Goal: Information Seeking & Learning: Understand process/instructions

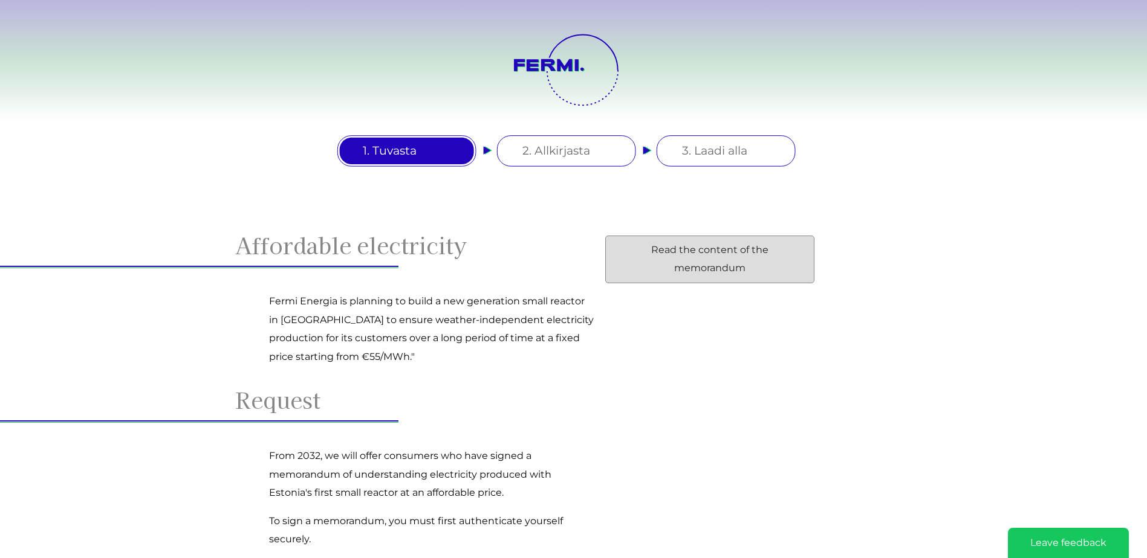
click at [740, 246] on link "Read the content of the memorandum" at bounding box center [709, 260] width 209 height 48
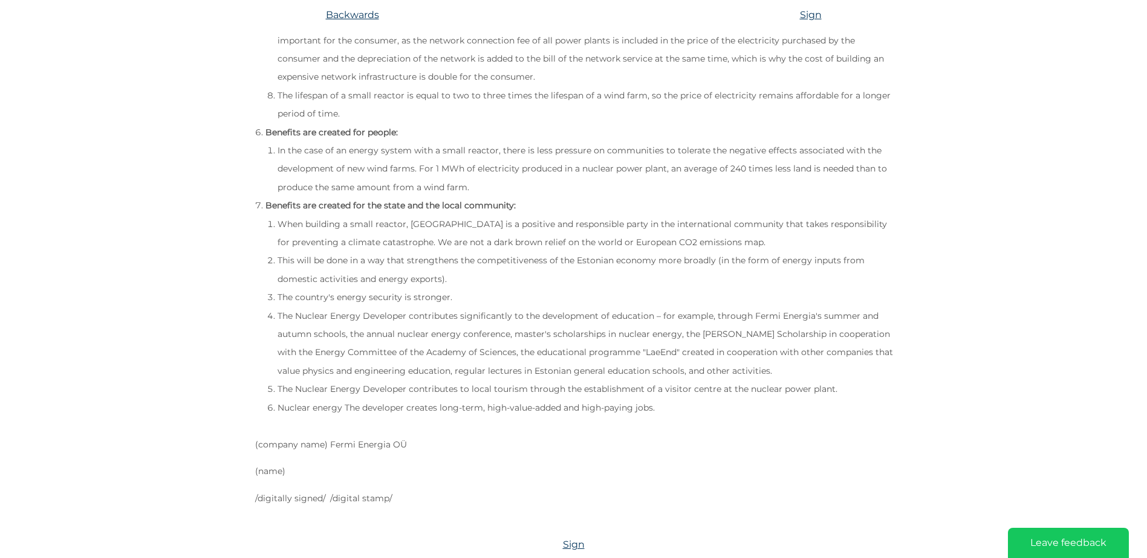
scroll to position [1261, 0]
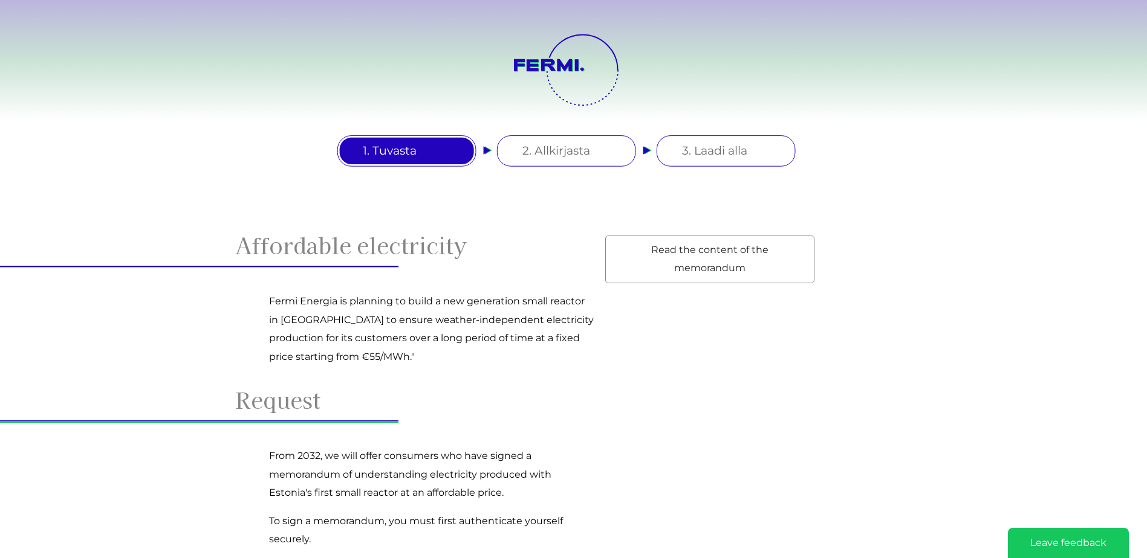
click at [548, 54] on icon at bounding box center [581, 69] width 77 height 77
